Goal: Task Accomplishment & Management: Manage account settings

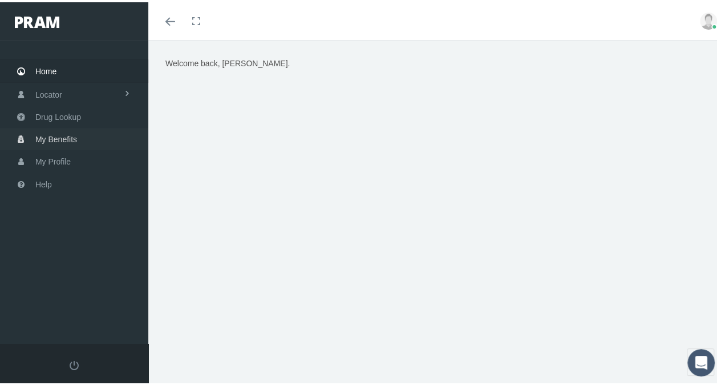
click at [54, 138] on span "My Benefits" at bounding box center [56, 137] width 42 height 22
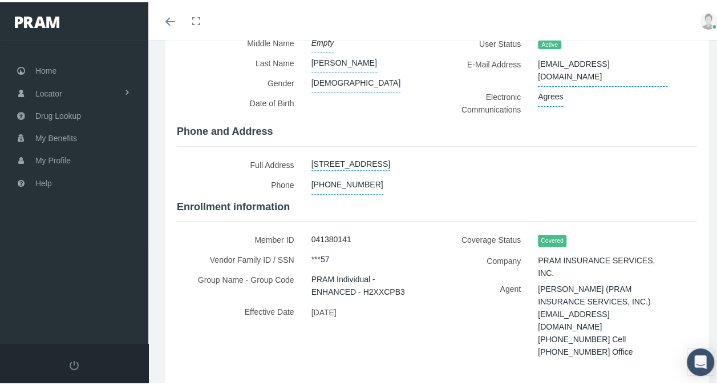
scroll to position [160, 0]
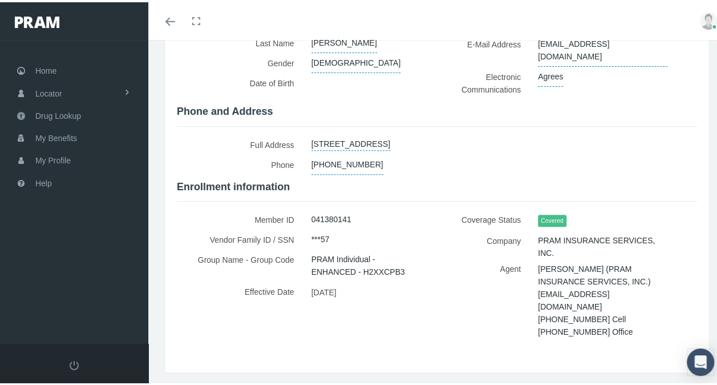
click at [390, 132] on link "[STREET_ADDRESS]" at bounding box center [350, 140] width 79 height 16
select select "IL"
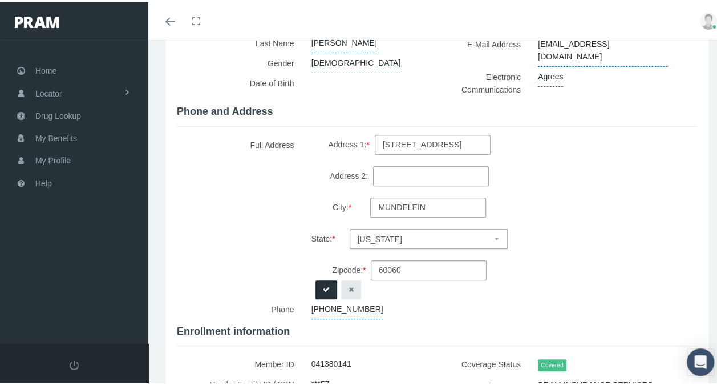
click at [436, 136] on input "[STREET_ADDRESS]" at bounding box center [433, 142] width 116 height 20
type input "1"
type input "13550 W Called [PERSON_NAME]"
click at [396, 211] on input "MUNDELEIN" at bounding box center [428, 205] width 116 height 20
type input "M"
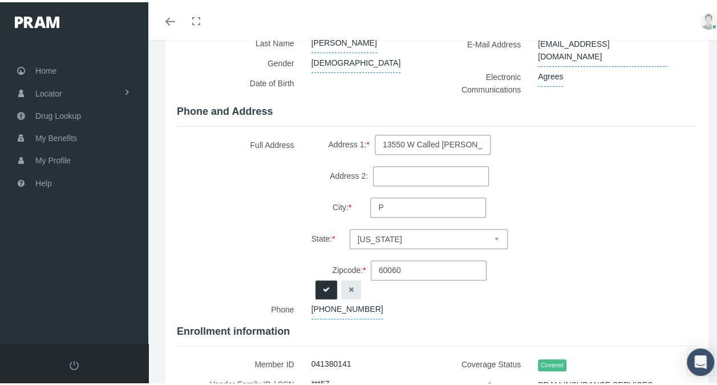
type input "Peoria"
click at [420, 241] on select "Select state [US_STATE] [US_STATE] [US_STATE] [US_STATE] [US_STATE] [US_STATE] …" at bounding box center [429, 236] width 158 height 20
select select "AZ"
click at [358, 228] on select "Select state [US_STATE] [US_STATE] [US_STATE] [US_STATE] [US_STATE] [US_STATE] …" at bounding box center [429, 236] width 158 height 20
click at [408, 269] on input "60060" at bounding box center [429, 268] width 116 height 20
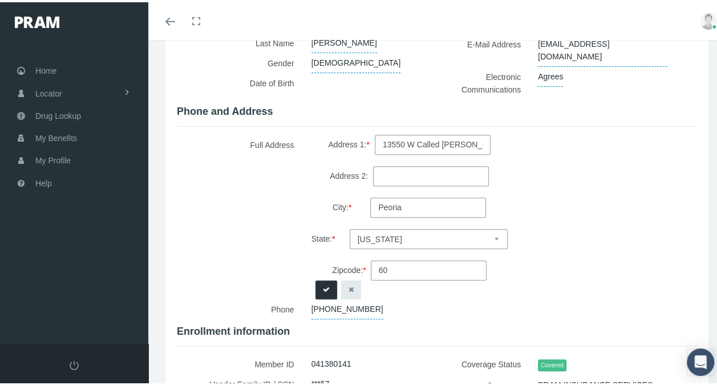
type input "6"
type input "85383"
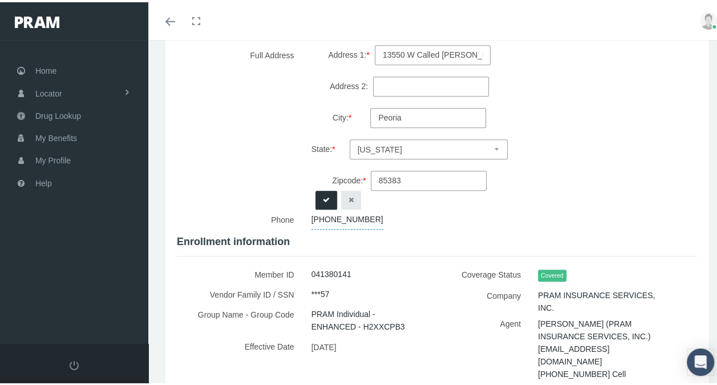
scroll to position [315, 0]
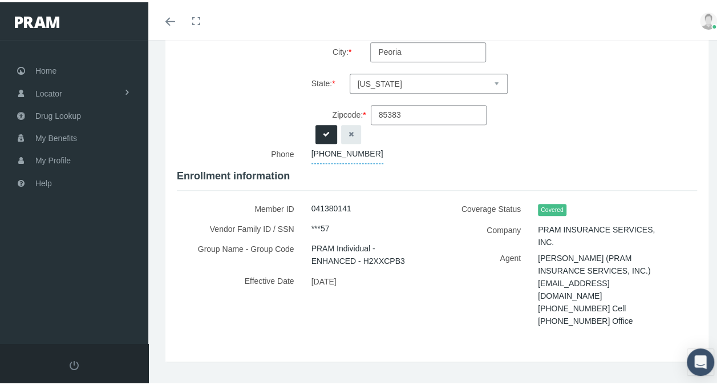
click at [323, 135] on icon "submit" at bounding box center [326, 132] width 7 height 11
